Goal: Transaction & Acquisition: Purchase product/service

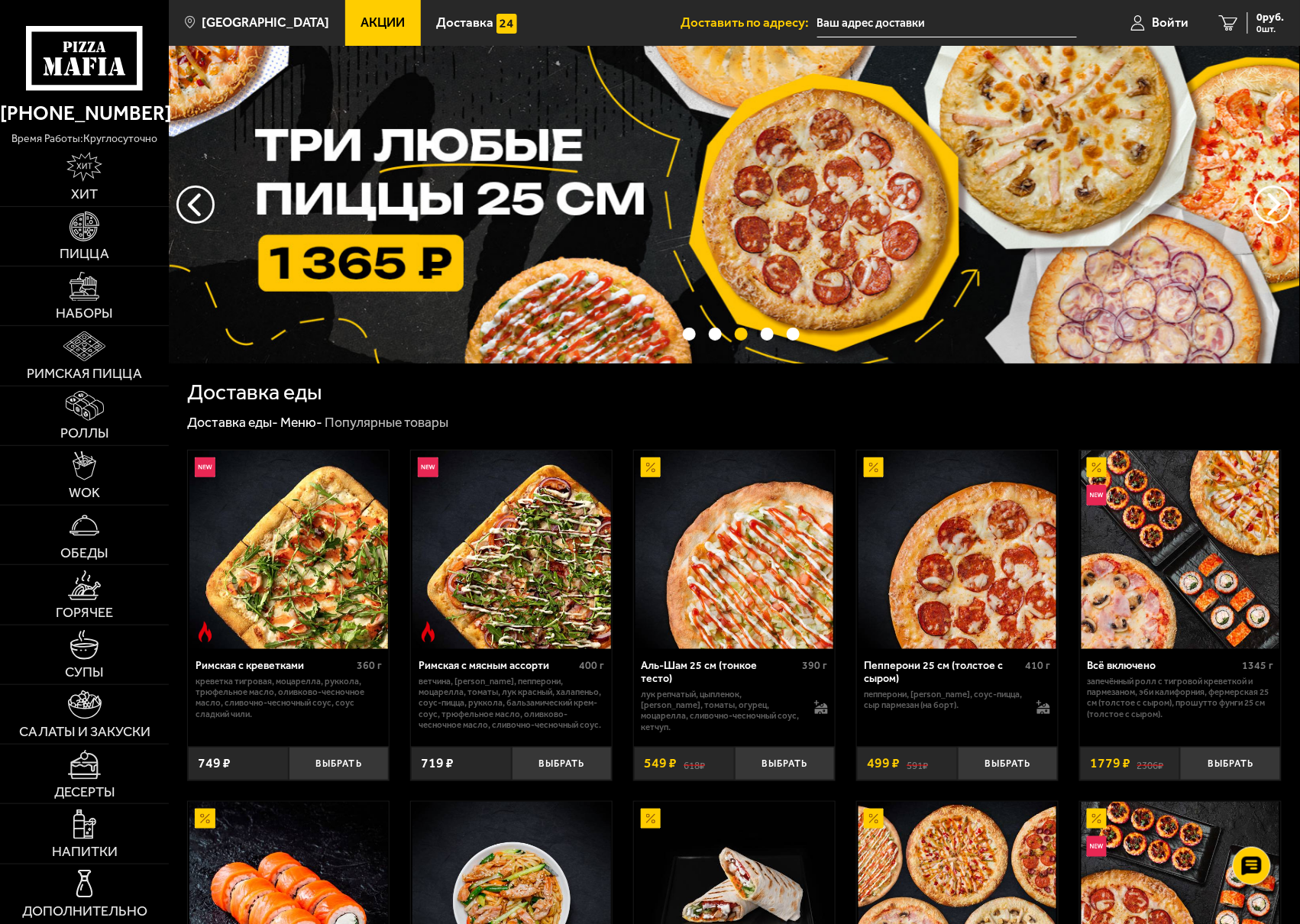
click at [860, 22] on input "text" at bounding box center [948, 23] width 260 height 28
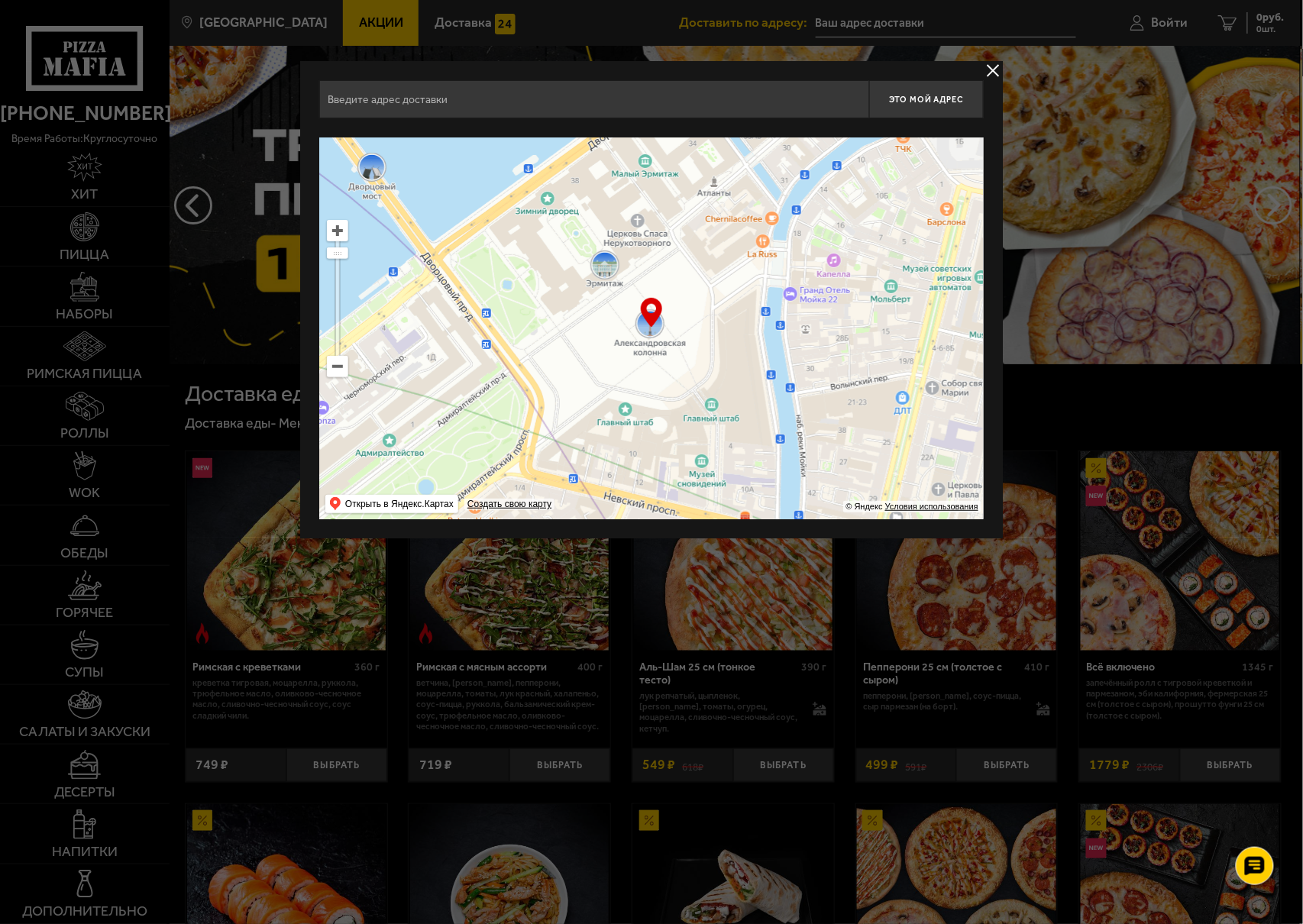
click at [988, 70] on button "delivery type" at bounding box center [993, 70] width 19 height 19
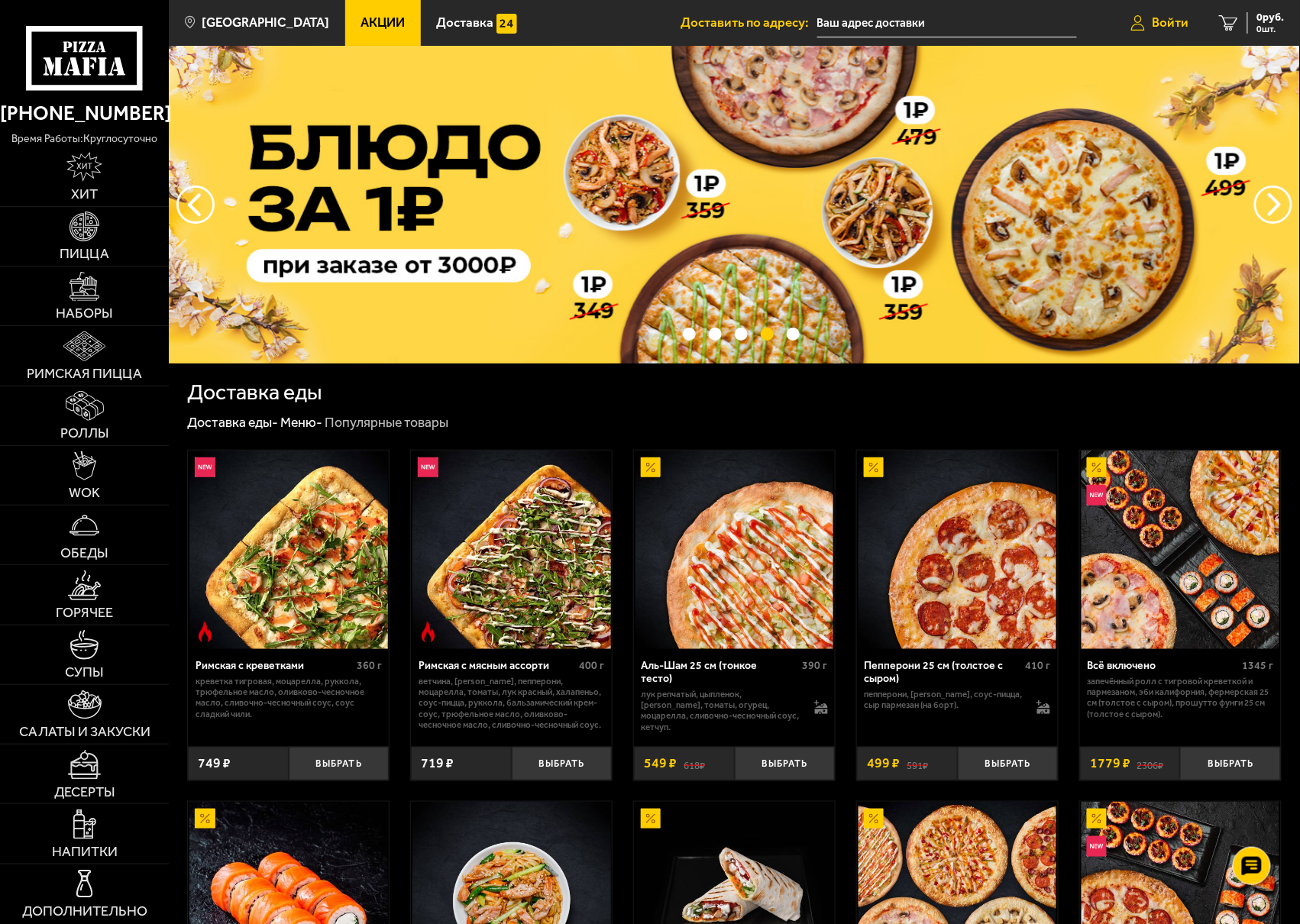
click at [1171, 25] on span "Войти" at bounding box center [1171, 22] width 37 height 13
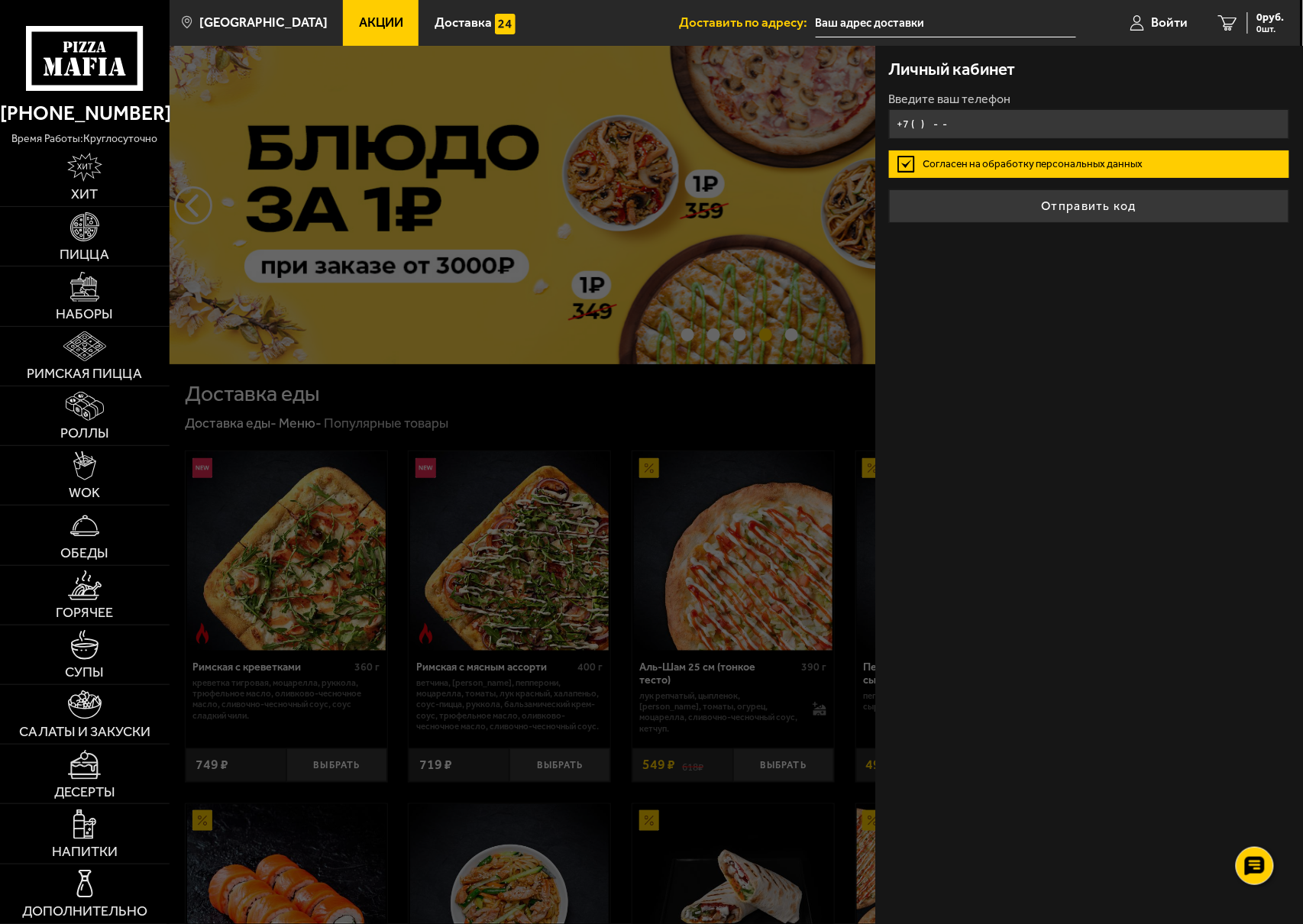
click at [1031, 129] on input "+7 ( ) - -" at bounding box center [1089, 124] width 400 height 30
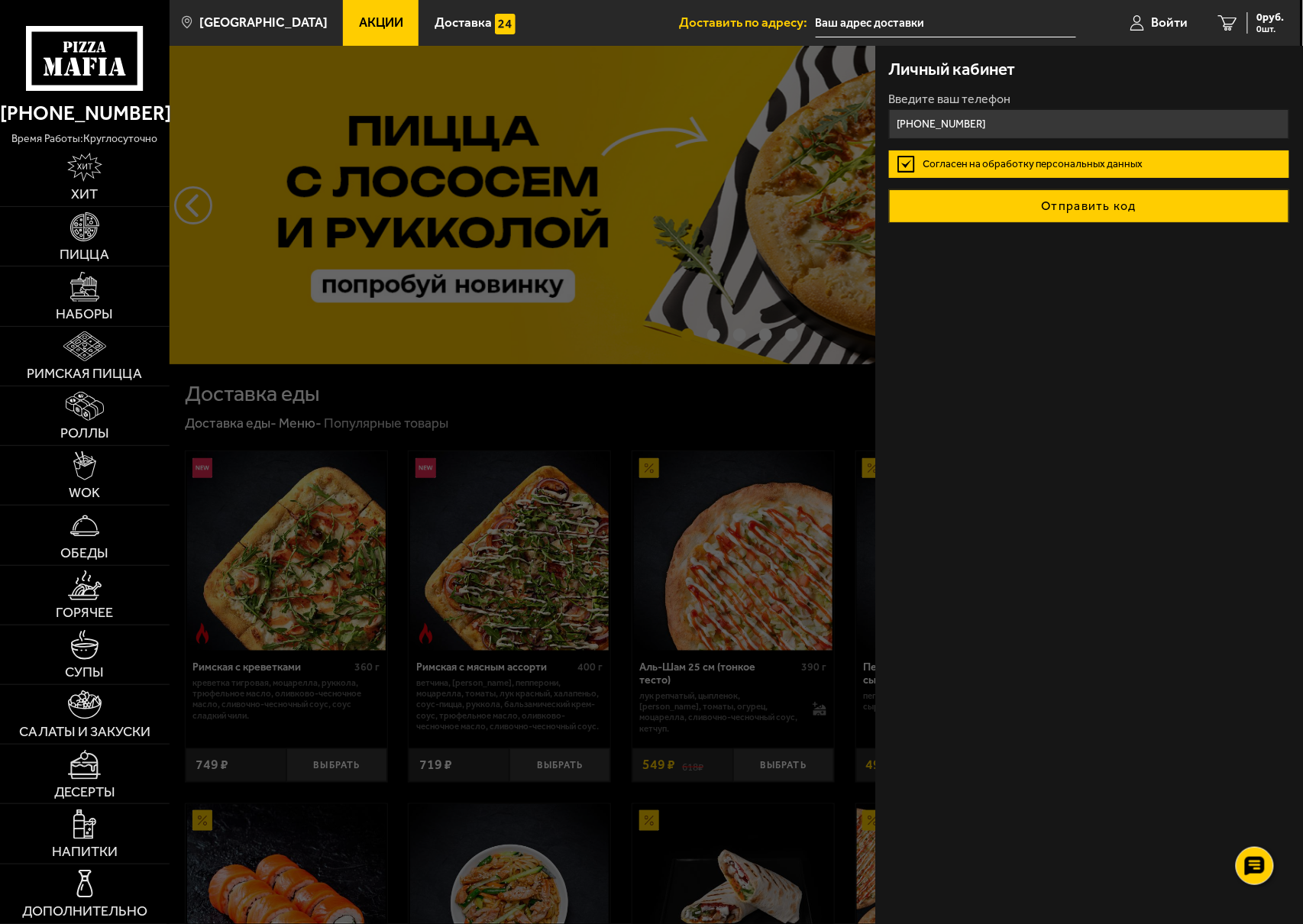
type input "[PHONE_NUMBER]"
click at [1012, 199] on button "Отправить код" at bounding box center [1089, 206] width 400 height 33
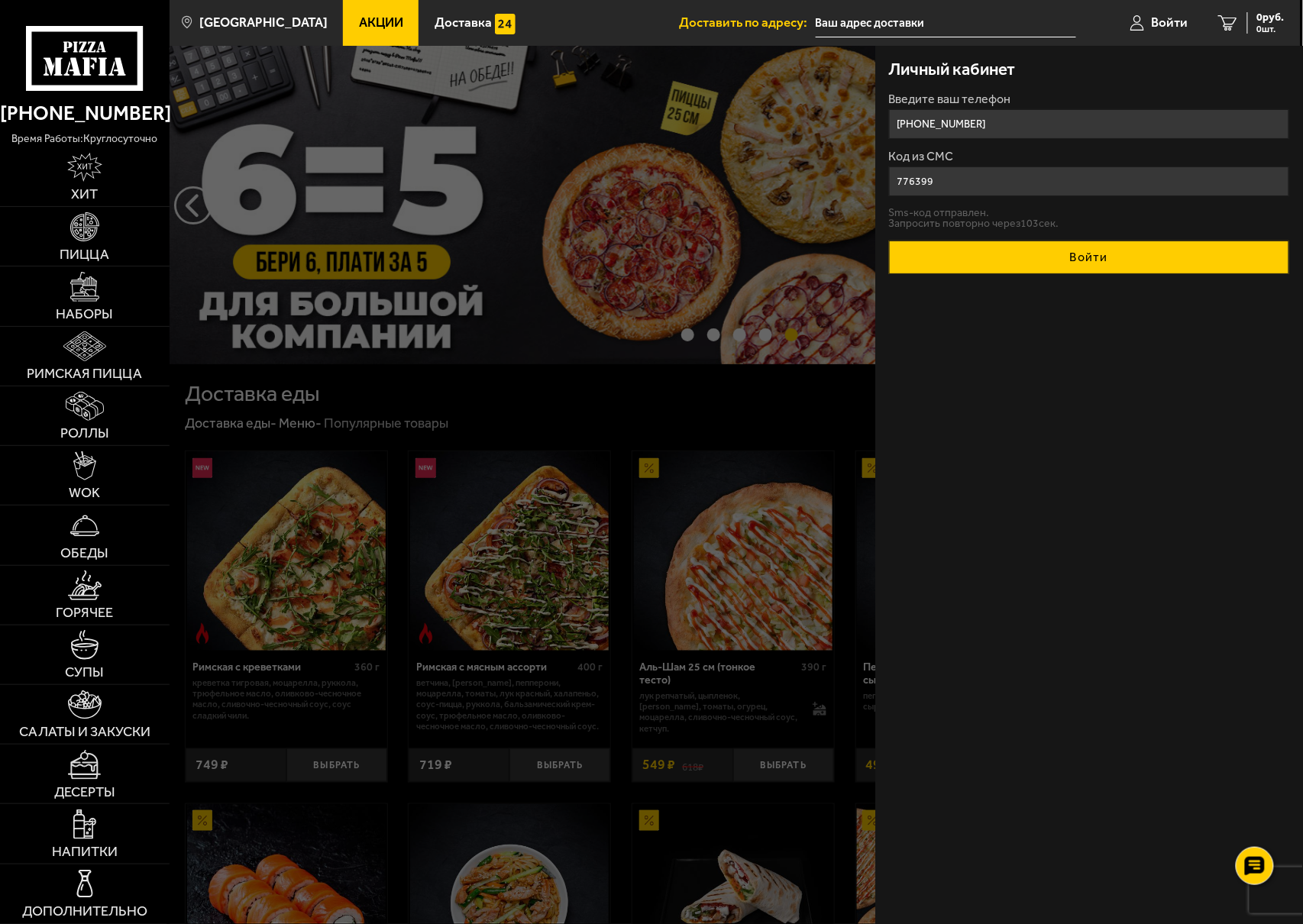
type input "776399"
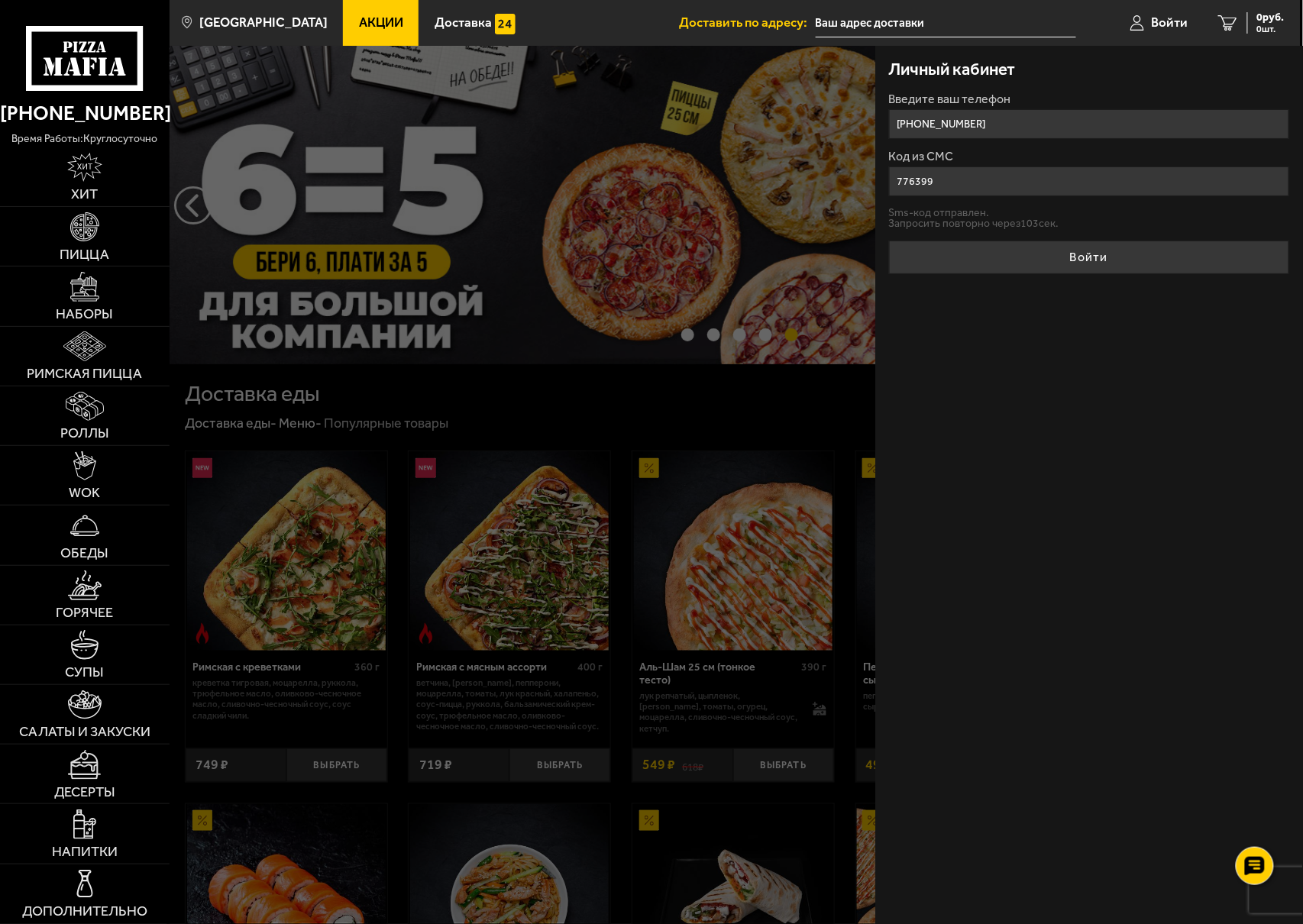
click at [1060, 254] on button "Войти" at bounding box center [1089, 258] width 400 height 33
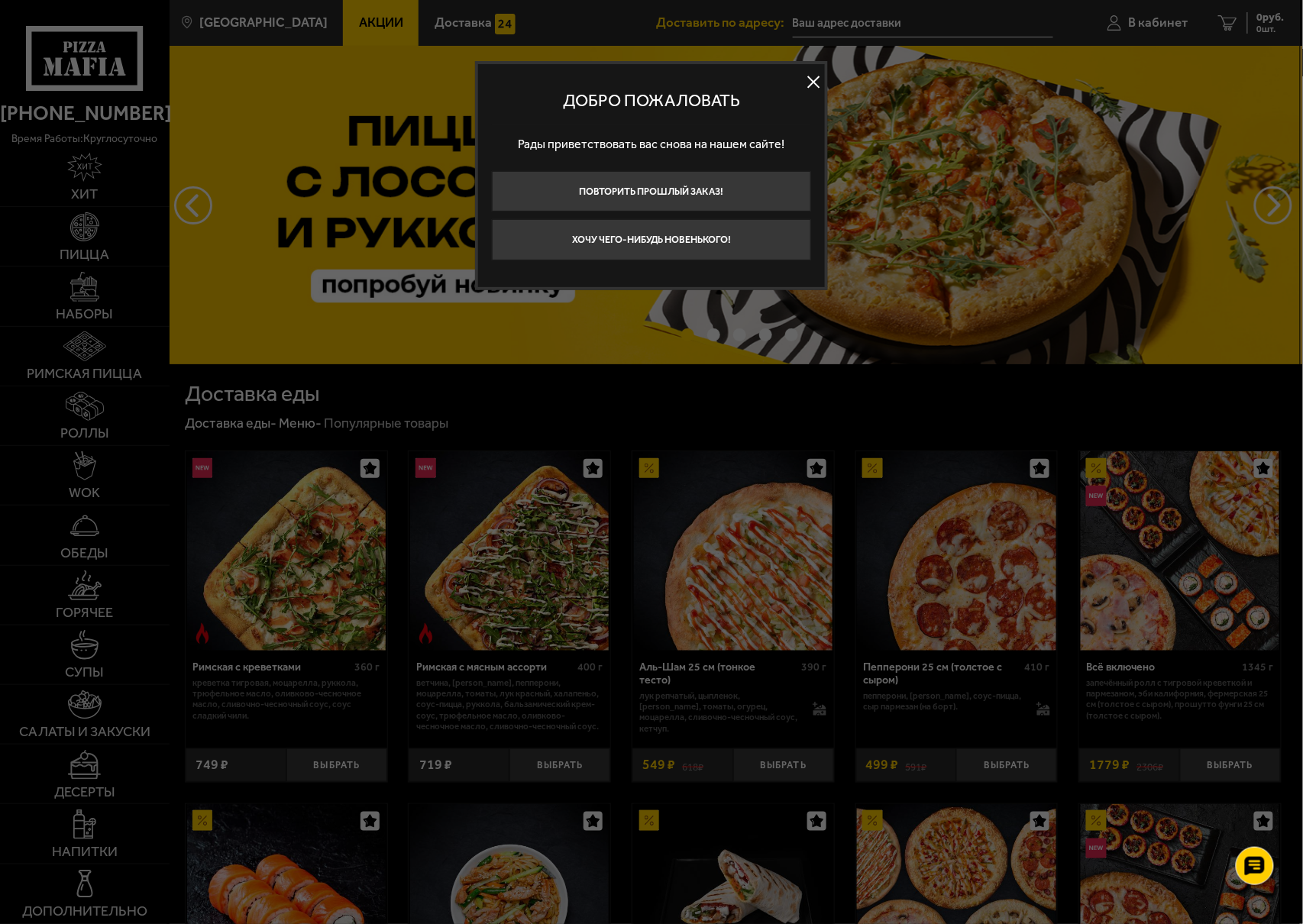
click at [806, 87] on button at bounding box center [813, 82] width 23 height 23
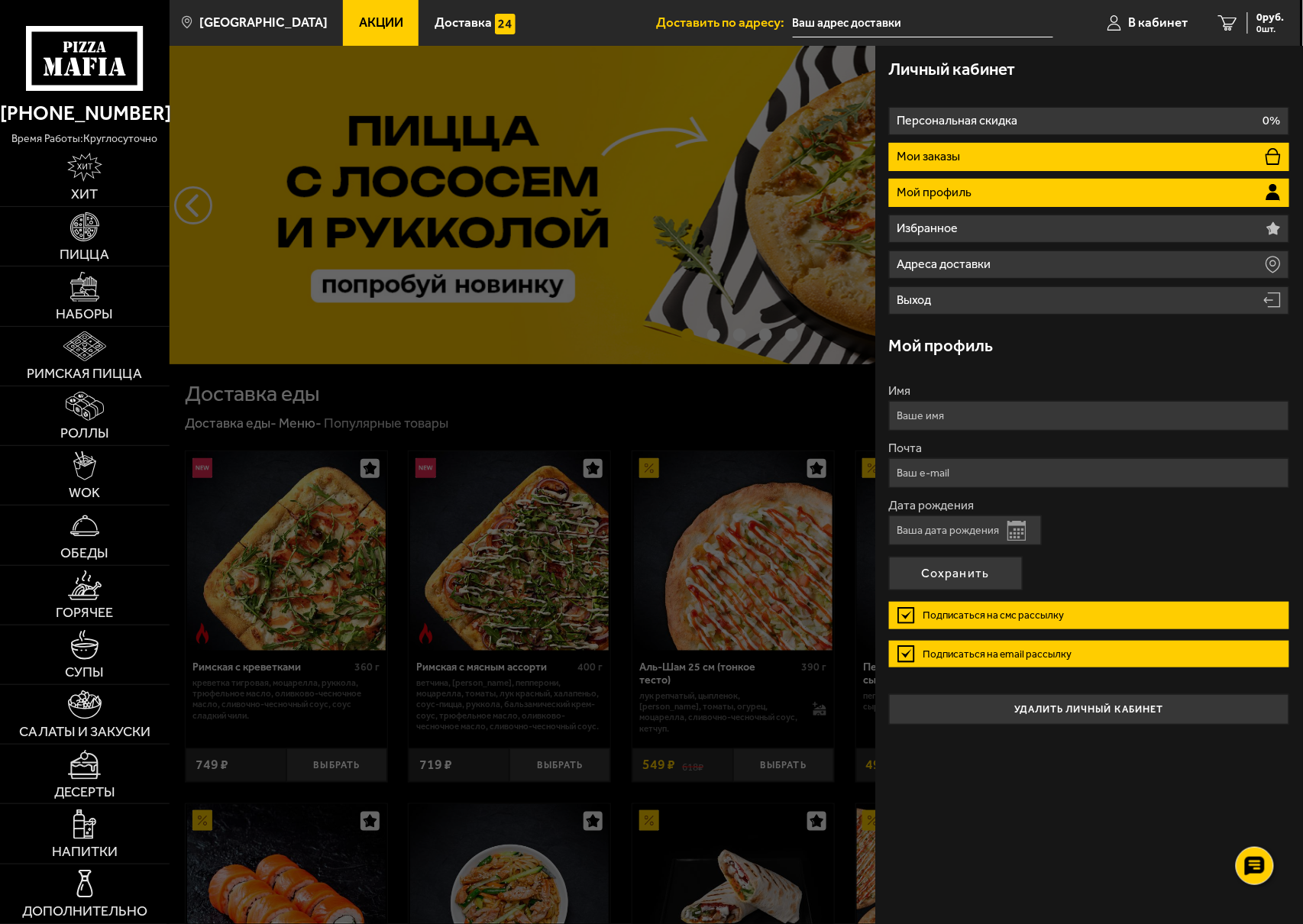
click at [1008, 150] on li "Мои заказы" at bounding box center [1089, 157] width 400 height 28
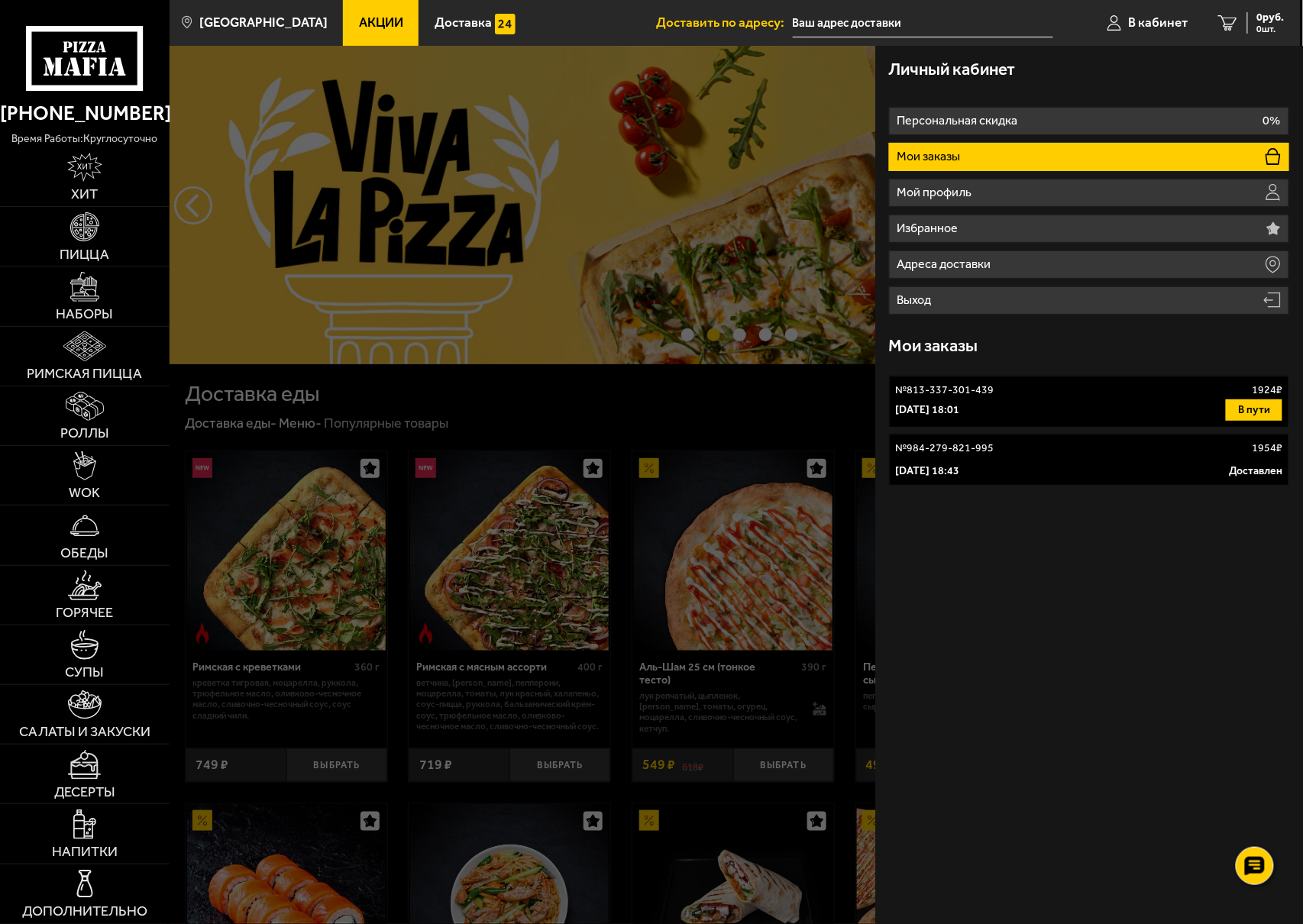
click at [1060, 408] on div "[DATE] 18:01 В пути" at bounding box center [1089, 410] width 386 height 21
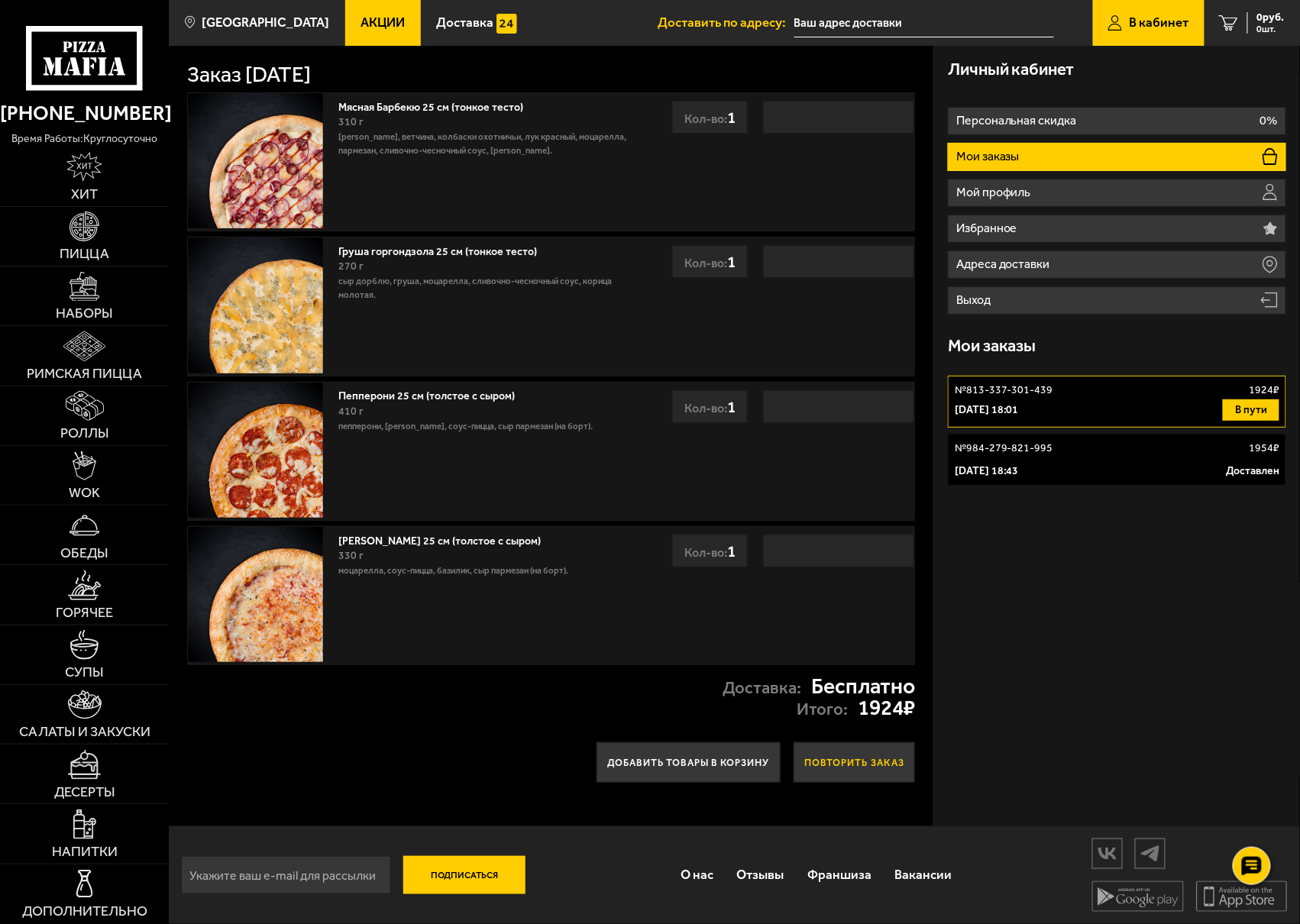
click at [845, 767] on button "Повторить заказ" at bounding box center [854, 763] width 121 height 41
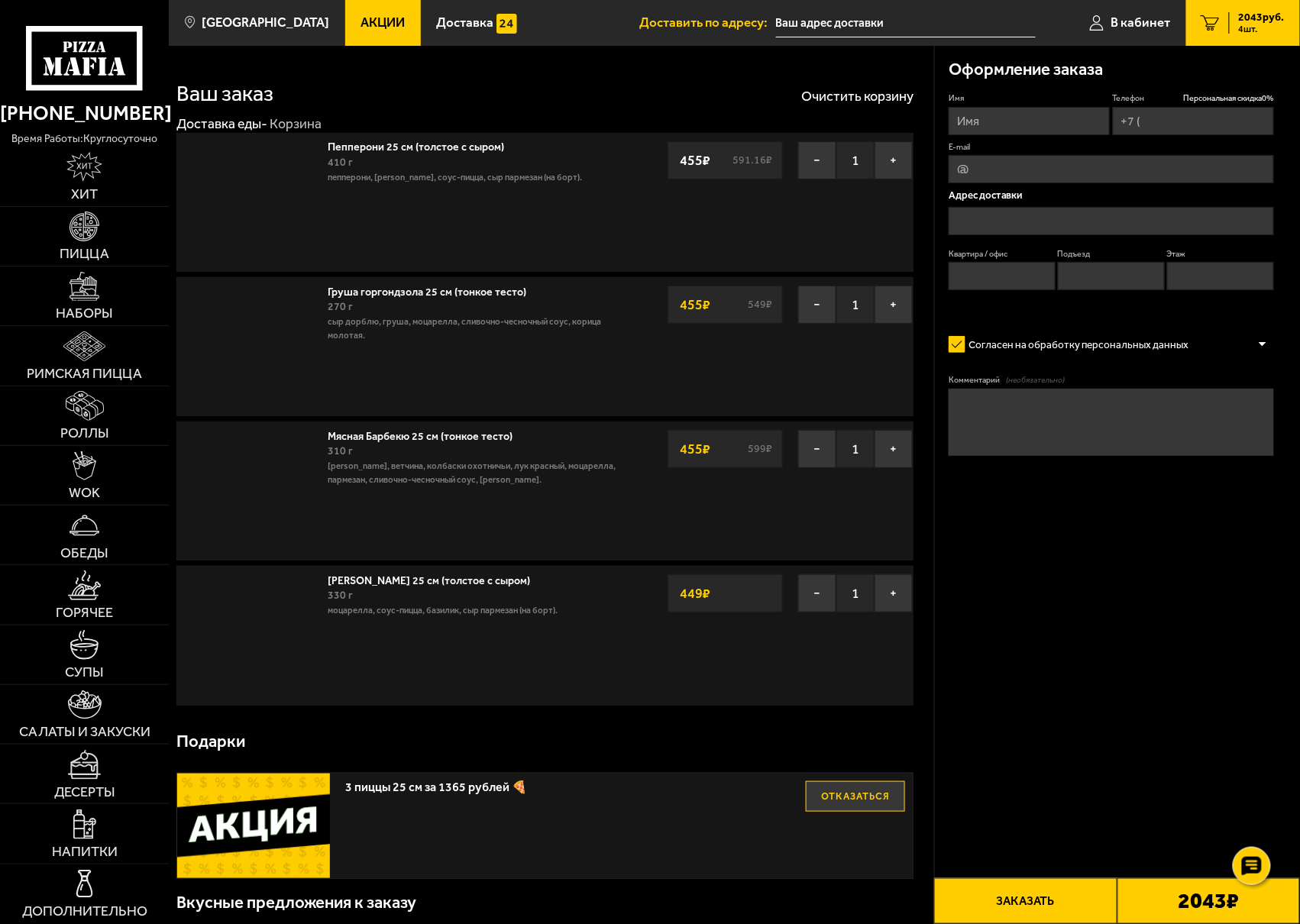
type input "[PHONE_NUMBER]"
type input "[STREET_ADDRESS]"
type input "40"
type input "1"
type input "11"
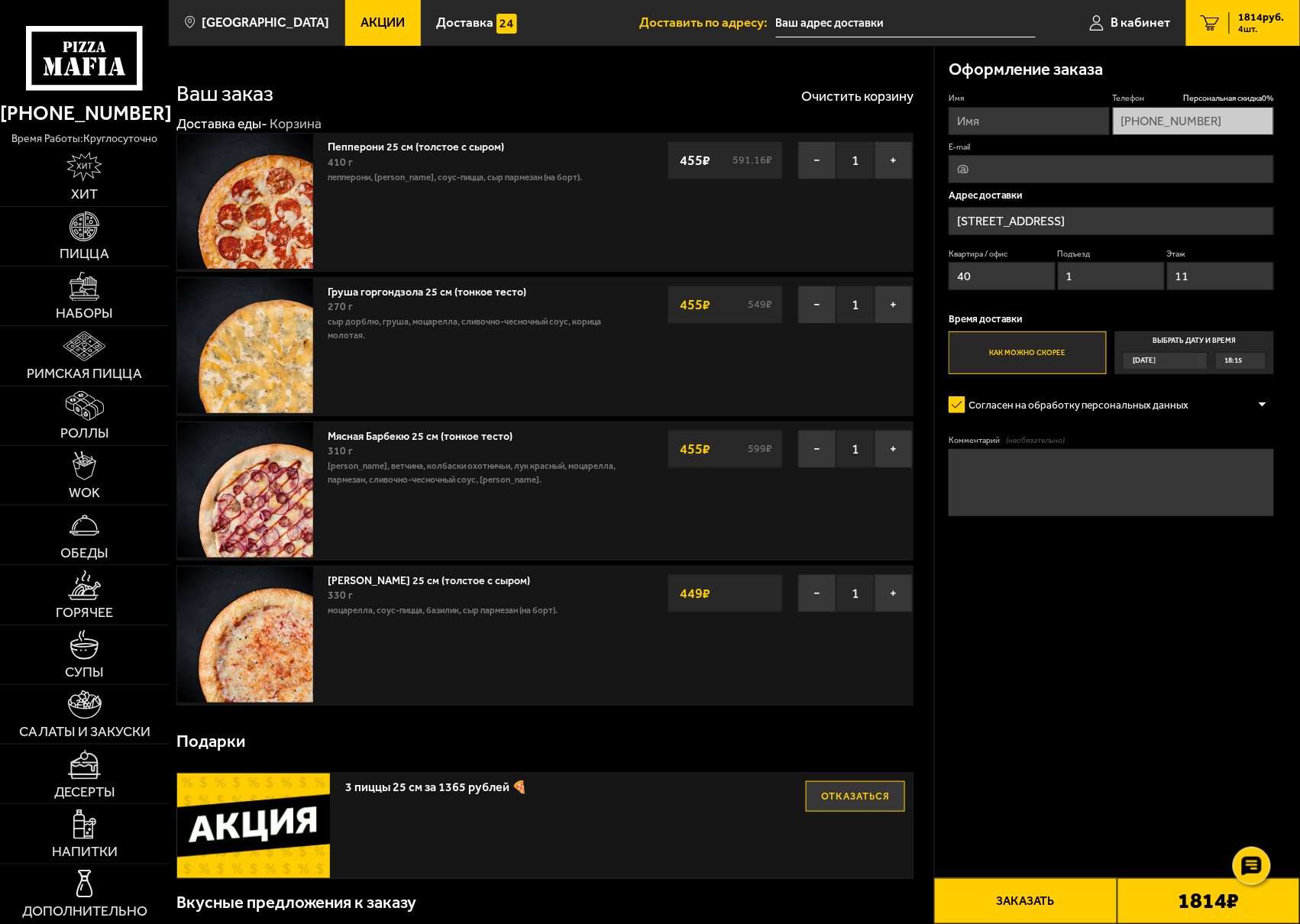
click at [991, 125] on input "Имя" at bounding box center [1029, 120] width 161 height 28
type input "[PERSON_NAME]"
type input "[EMAIL_ADDRESS][DOMAIN_NAME]"
drag, startPoint x: 995, startPoint y: 120, endPoint x: 799, endPoint y: 114, distance: 196.1
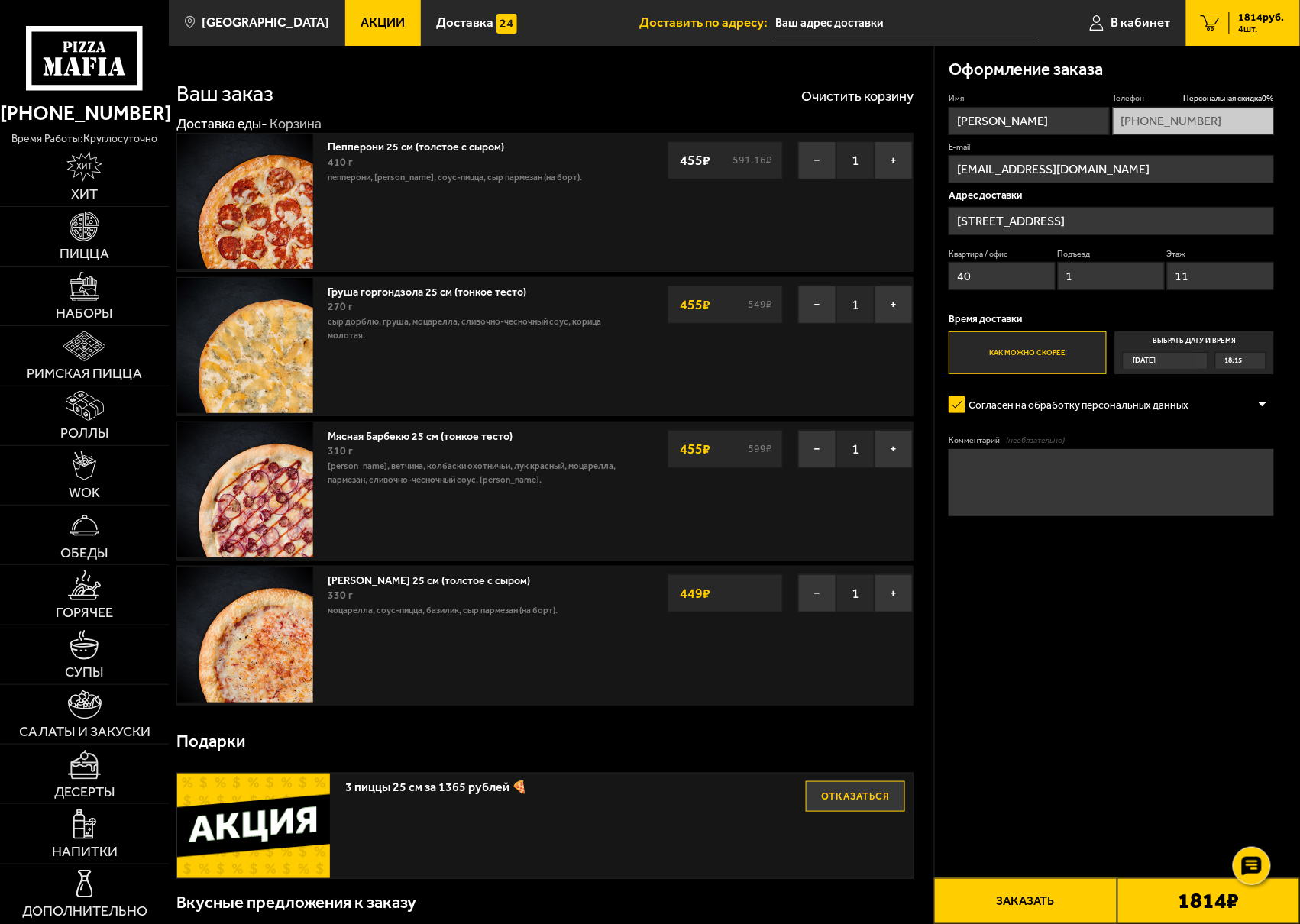
drag, startPoint x: 1079, startPoint y: 118, endPoint x: 1024, endPoint y: 111, distance: 55.4
click at [1024, 111] on input "[PERSON_NAME]" at bounding box center [1029, 120] width 161 height 28
type input "[PERSON_NAME]"
click at [1077, 358] on label "Как можно скорее" at bounding box center [1027, 353] width 159 height 44
click at [0, 0] on input "Как можно скорее" at bounding box center [0, 0] width 0 height 0
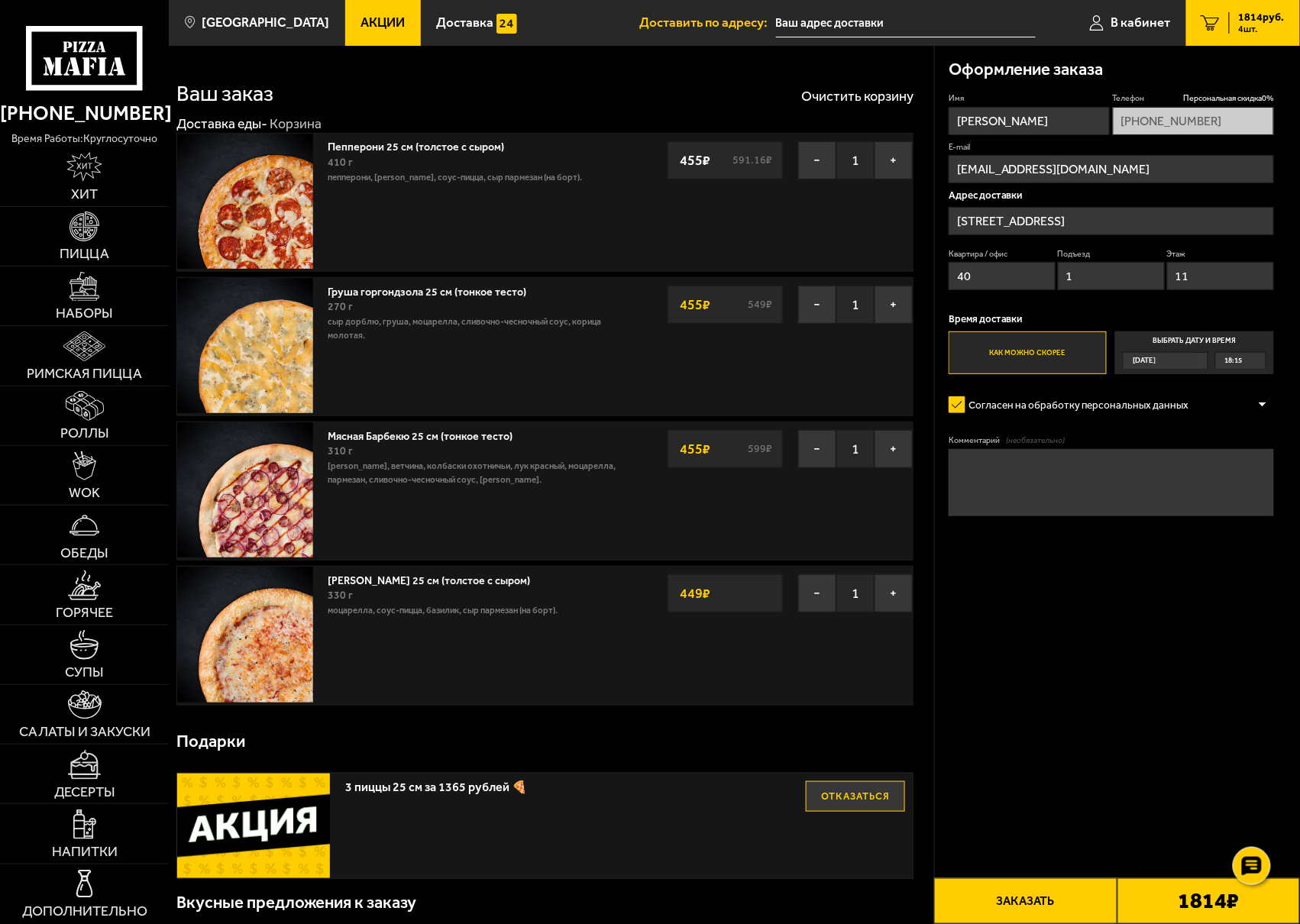
click at [994, 471] on textarea "Комментарий (необязательно)" at bounding box center [1111, 483] width 325 height 68
type textarea "позвонить на номер телефона"
click at [1087, 907] on button "Заказать" at bounding box center [1026, 901] width 183 height 45
click at [1033, 120] on input "[PERSON_NAME]" at bounding box center [1029, 120] width 161 height 28
click at [1114, 892] on button "Заказать" at bounding box center [1026, 901] width 183 height 45
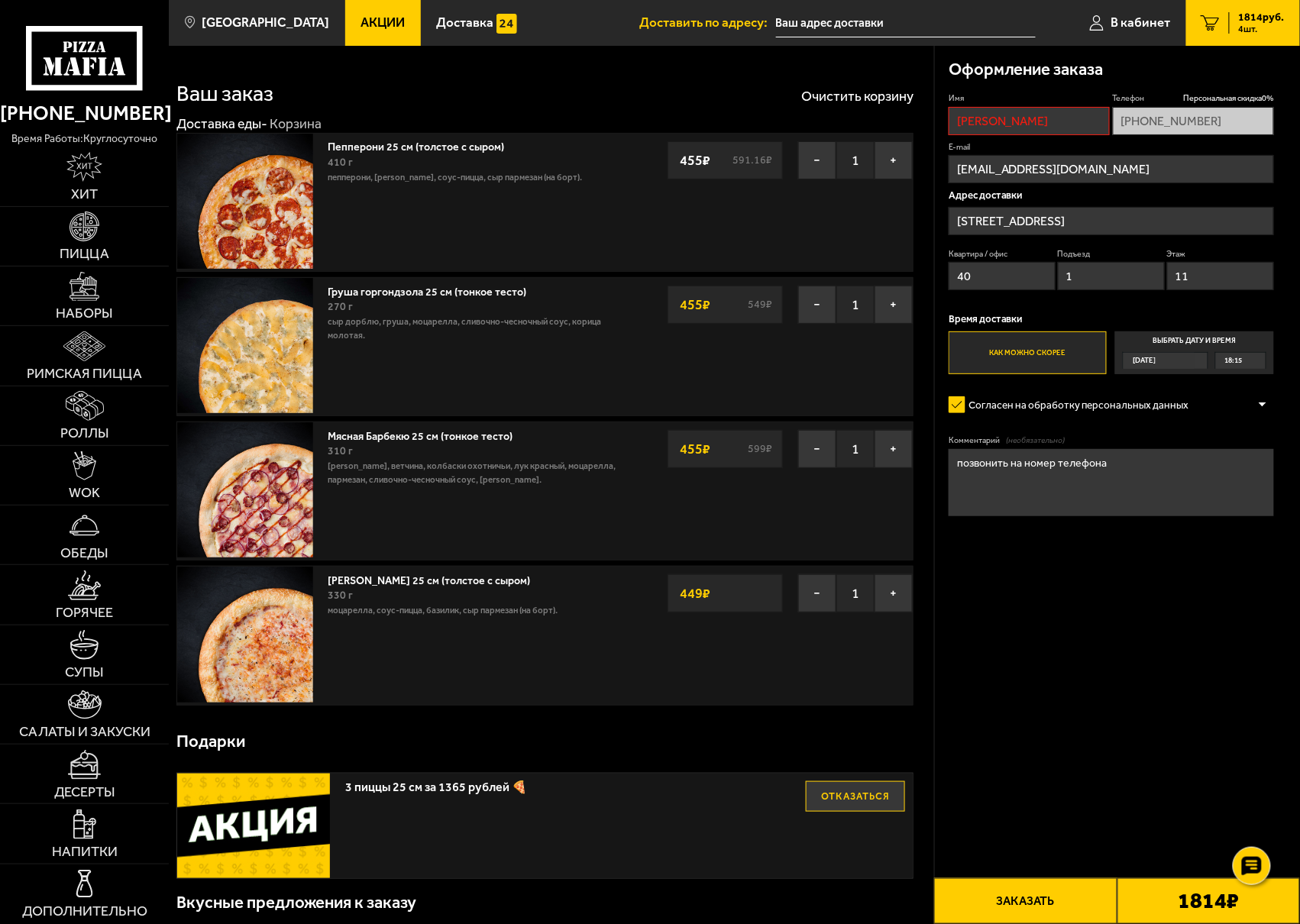
click at [1034, 139] on div "Имя [PERSON_NAME] скидка 0 % [PHONE_NUMBER] E-mail [EMAIL_ADDRESS][DOMAIN_NAME]…" at bounding box center [1111, 234] width 325 height 281
click at [1026, 123] on input "[PERSON_NAME]" at bounding box center [1029, 120] width 161 height 28
type input "[PERSON_NAME]"
click at [1068, 896] on button "Заказать" at bounding box center [1026, 901] width 183 height 45
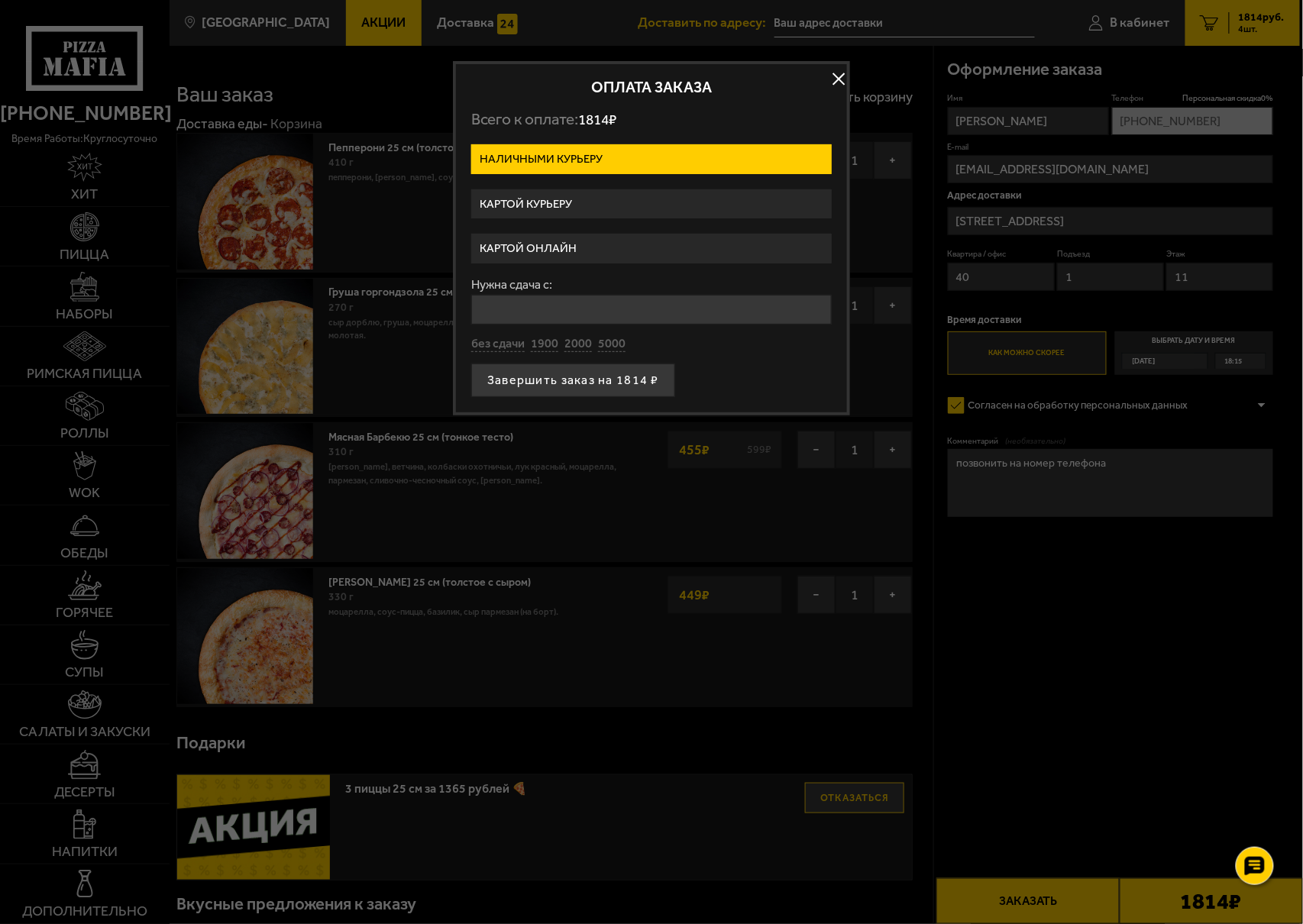
click at [584, 254] on label "Картой онлайн" at bounding box center [651, 248] width 361 height 30
click at [0, 0] on input "Картой онлайн" at bounding box center [0, 0] width 0 height 0
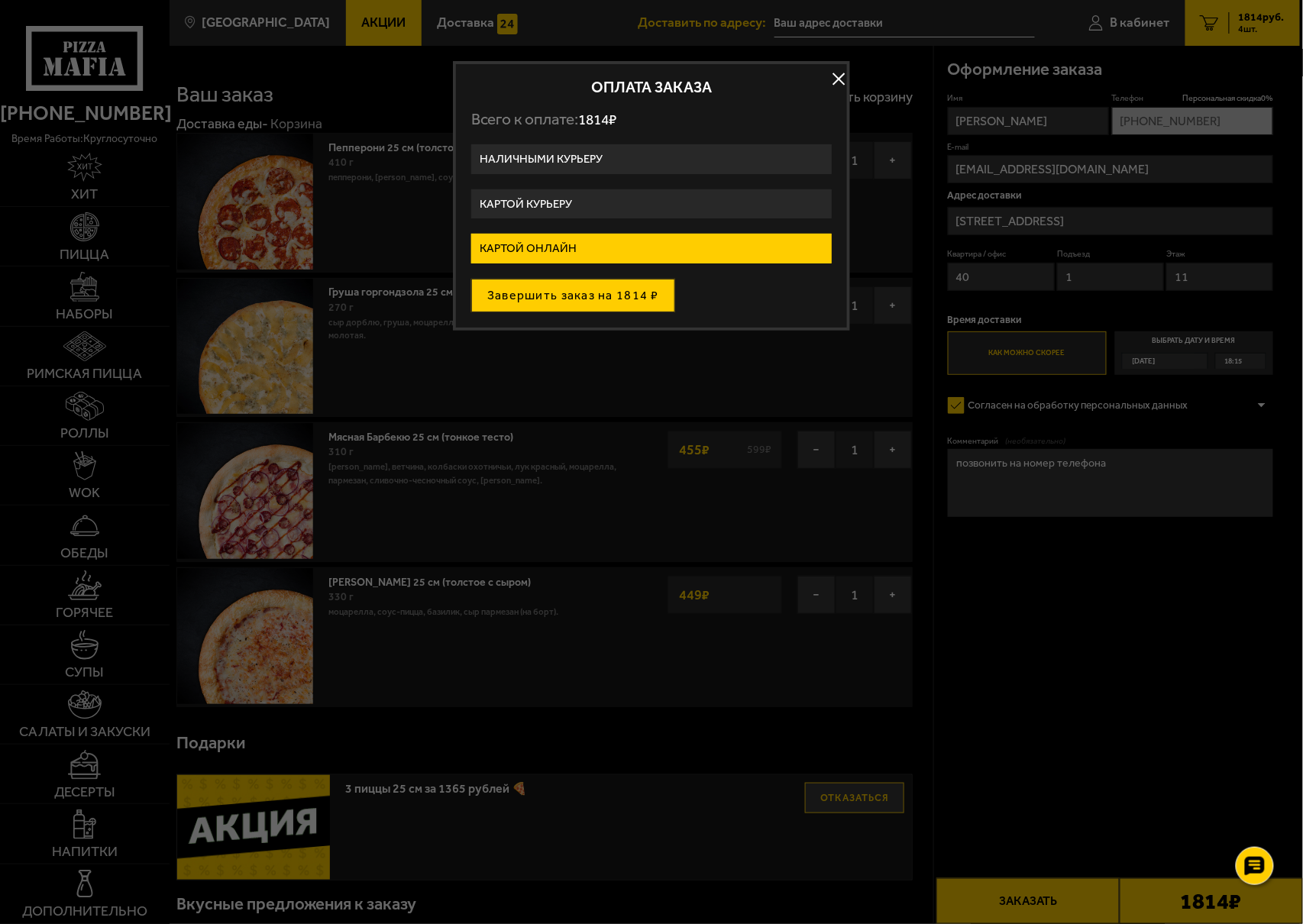
click at [588, 300] on button "Завершить заказ на 1814 ₽" at bounding box center [573, 296] width 204 height 33
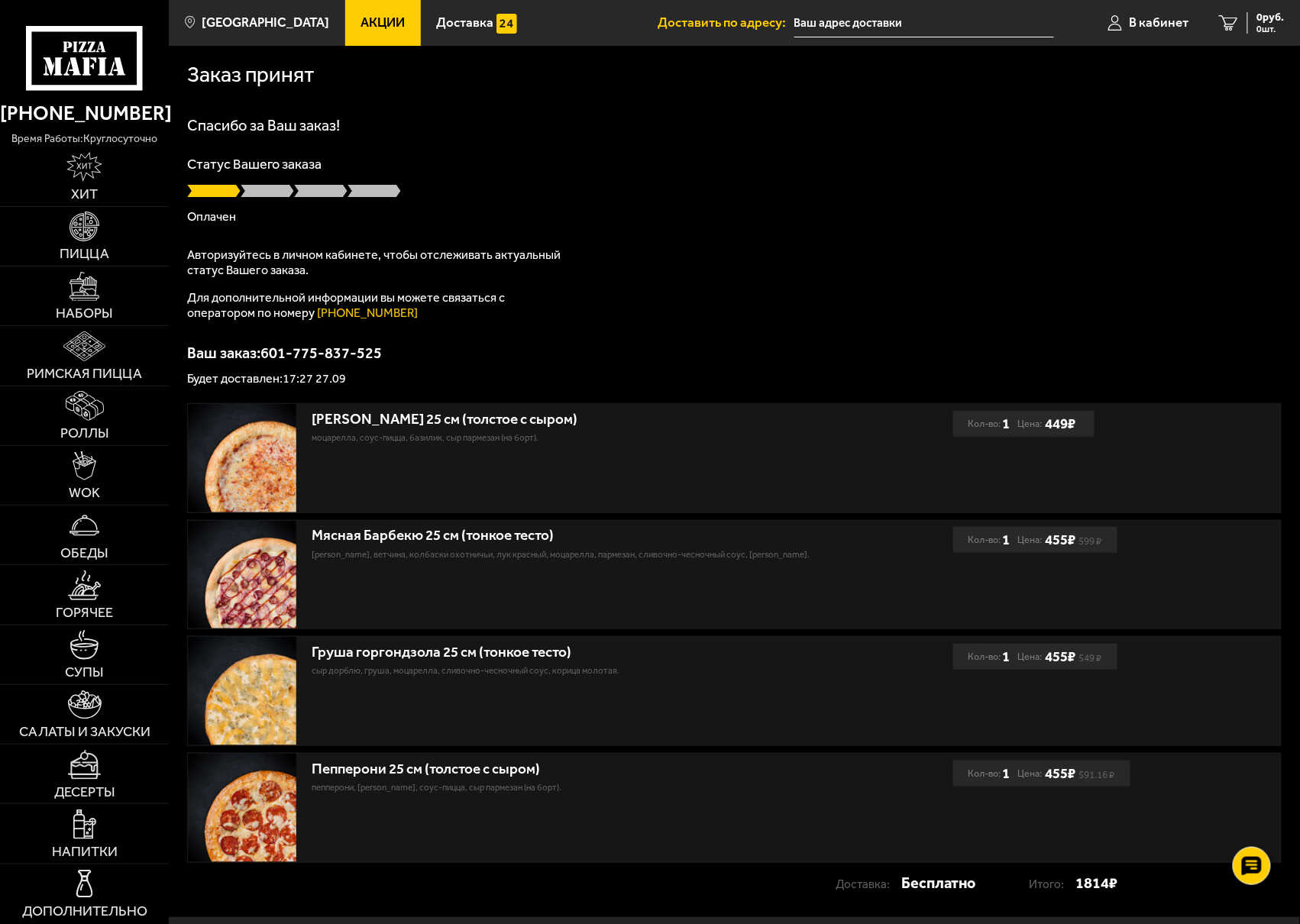
scroll to position [95, 0]
